Goal: Task Accomplishment & Management: Manage account settings

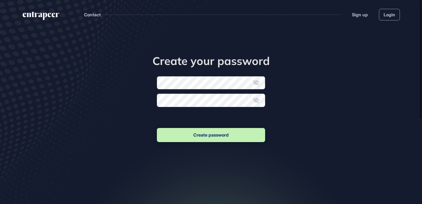
click at [185, 87] on form "New password Confirm new password Create password" at bounding box center [211, 109] width 108 height 67
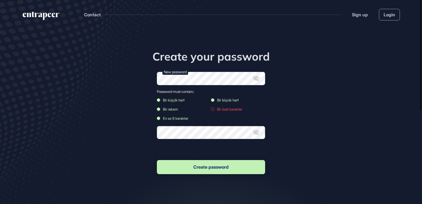
click at [185, 132] on form "New password Password must contain; Bir küçük harf Bir büyük harf Bir rakam Bir…" at bounding box center [211, 123] width 108 height 103
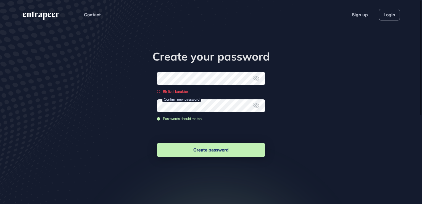
click at [217, 152] on button "Create password" at bounding box center [211, 150] width 108 height 14
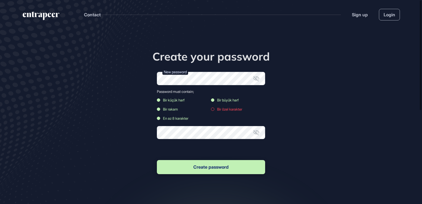
click at [258, 78] on icon at bounding box center [256, 78] width 7 height 7
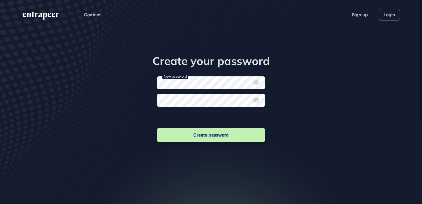
click at [206, 102] on form "New password Confirm new password Create password" at bounding box center [211, 109] width 108 height 67
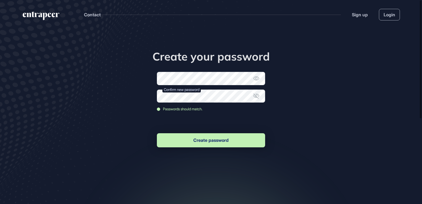
click at [208, 142] on button "Create password" at bounding box center [211, 140] width 108 height 14
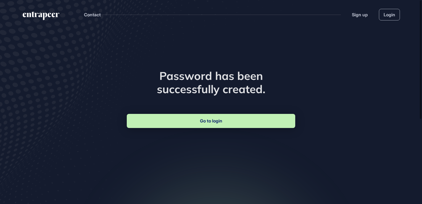
click at [226, 121] on link "Go to login" at bounding box center [211, 121] width 168 height 14
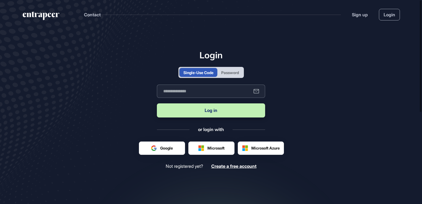
click at [189, 90] on input "text" at bounding box center [211, 90] width 108 height 13
type input "**********"
click at [206, 108] on button "Log in" at bounding box center [211, 110] width 108 height 14
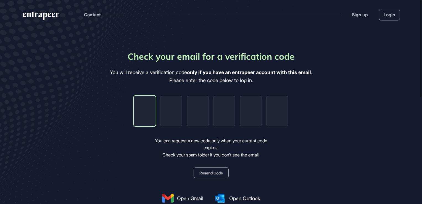
click at [145, 108] on input "tel" at bounding box center [145, 110] width 22 height 31
type input "*"
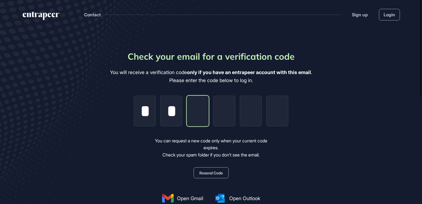
type input "*"
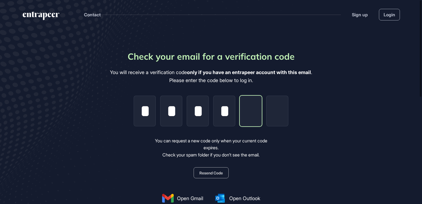
type input "*"
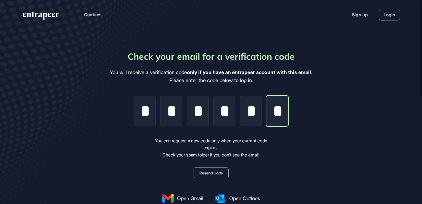
scroll to position [0, 1]
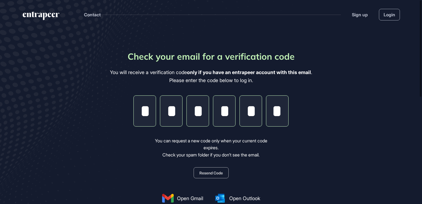
type input "*"
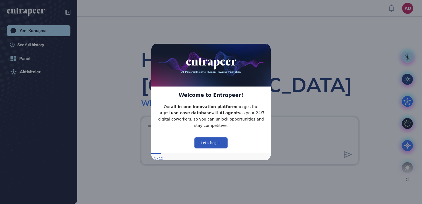
click at [267, 45] on icon "Close Preview" at bounding box center [267, 43] width 2 height 2
